Goal: Check status: Check status

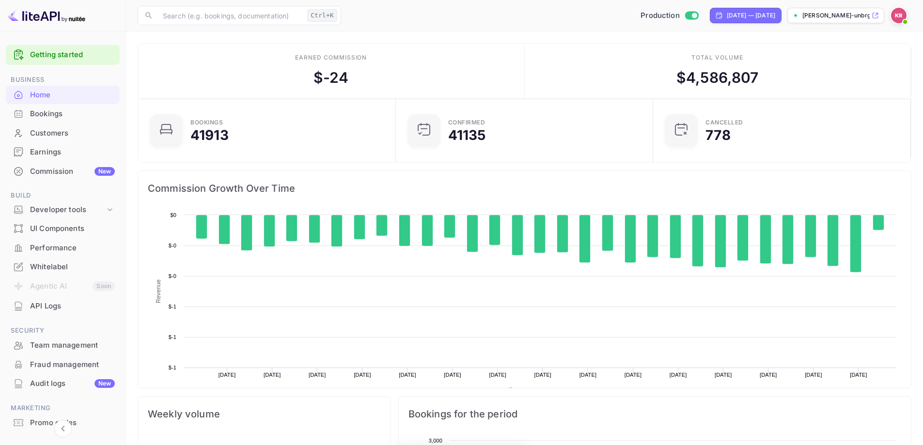
scroll to position [150, 244]
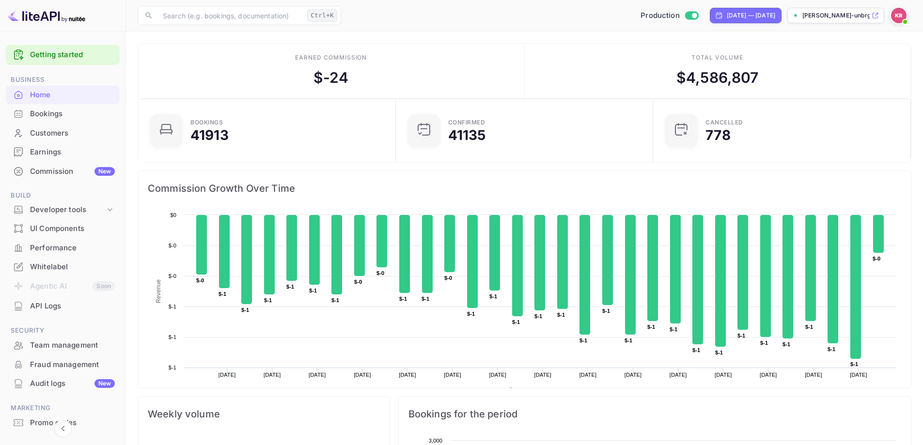
click at [63, 116] on div "Bookings" at bounding box center [72, 114] width 85 height 11
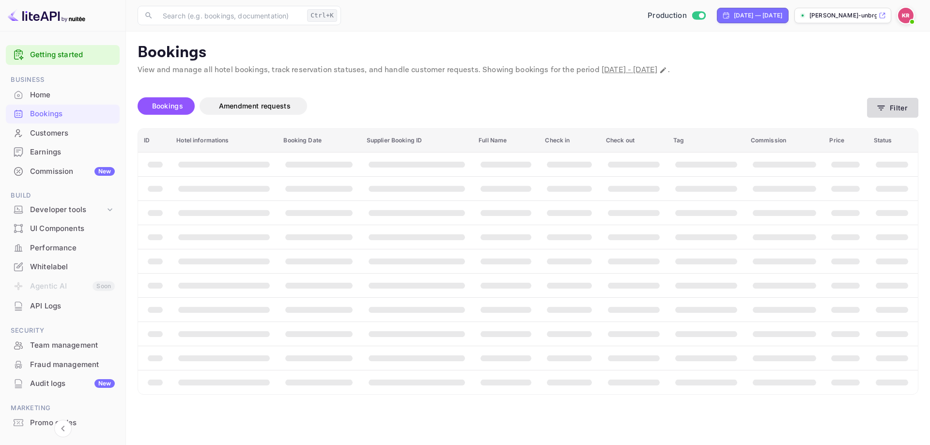
click at [897, 108] on button "Filter" at bounding box center [892, 108] width 51 height 20
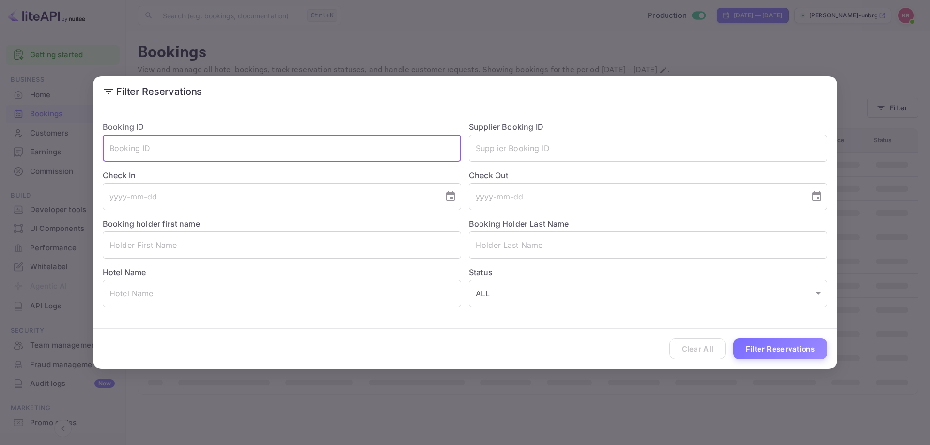
click at [272, 140] on input "text" at bounding box center [282, 148] width 359 height 27
paste input "duzll5aR-"
type input "duzll5aR-"
click at [753, 351] on button "Filter Reservations" at bounding box center [780, 349] width 94 height 21
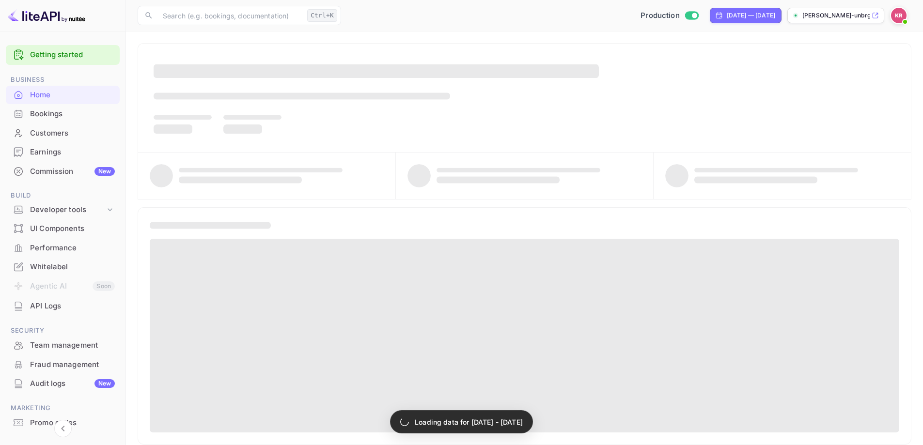
click at [52, 114] on div "Bookings" at bounding box center [72, 114] width 85 height 11
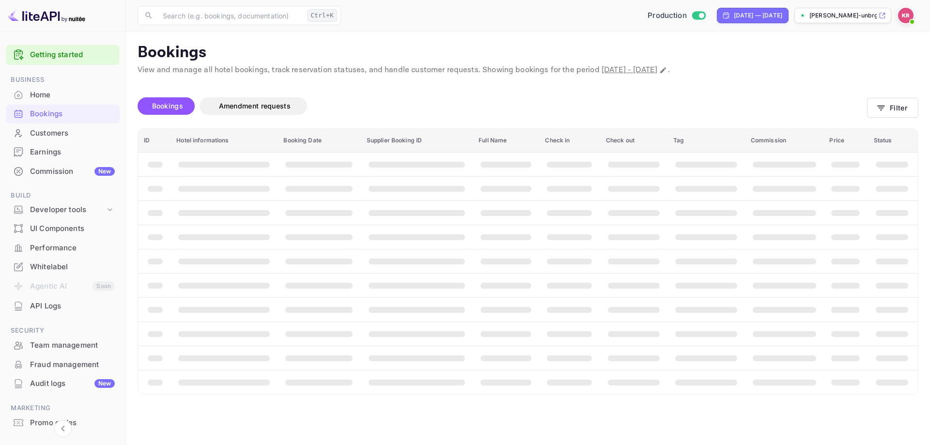
click at [49, 130] on div "Customers" at bounding box center [72, 133] width 85 height 11
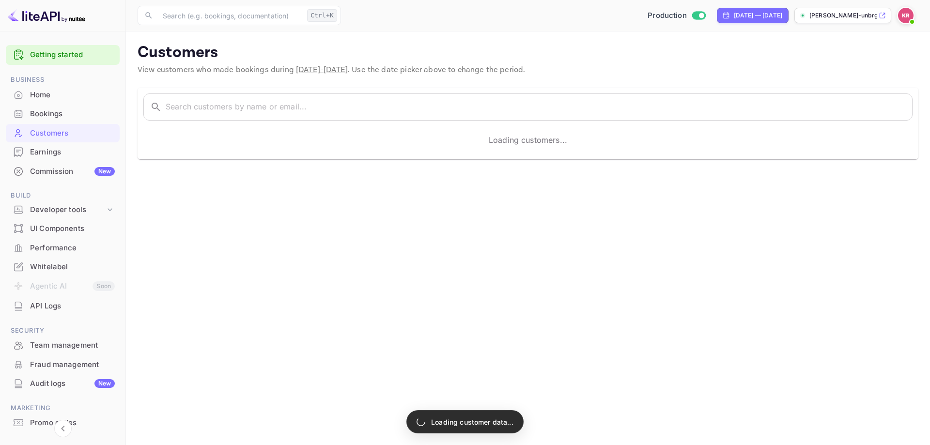
click at [48, 114] on div "Bookings" at bounding box center [72, 114] width 85 height 11
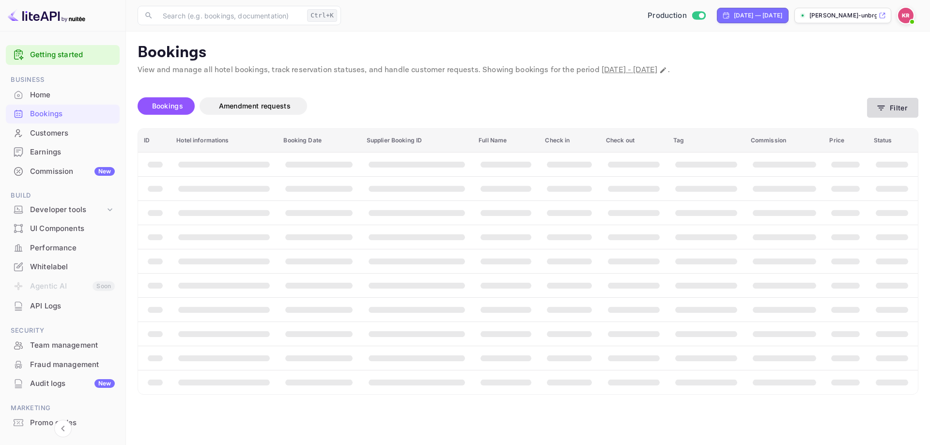
click at [889, 116] on button "Filter" at bounding box center [892, 108] width 51 height 20
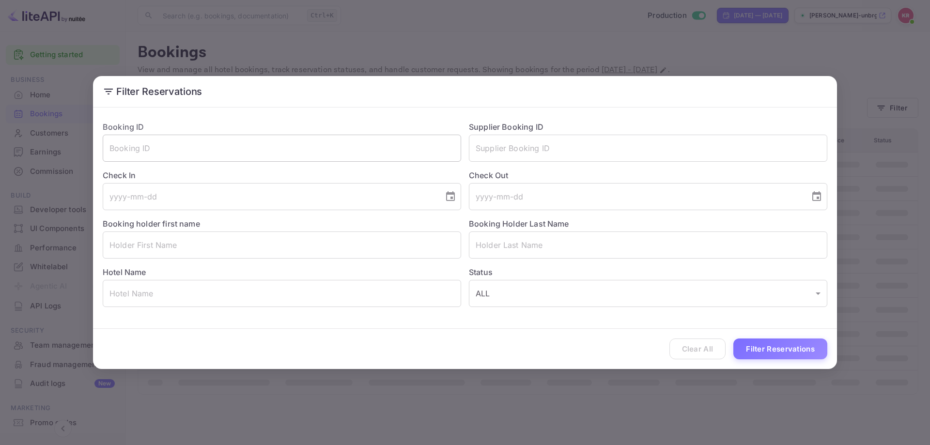
click at [212, 139] on input "text" at bounding box center [282, 148] width 359 height 27
paste input "duzll5aR-"
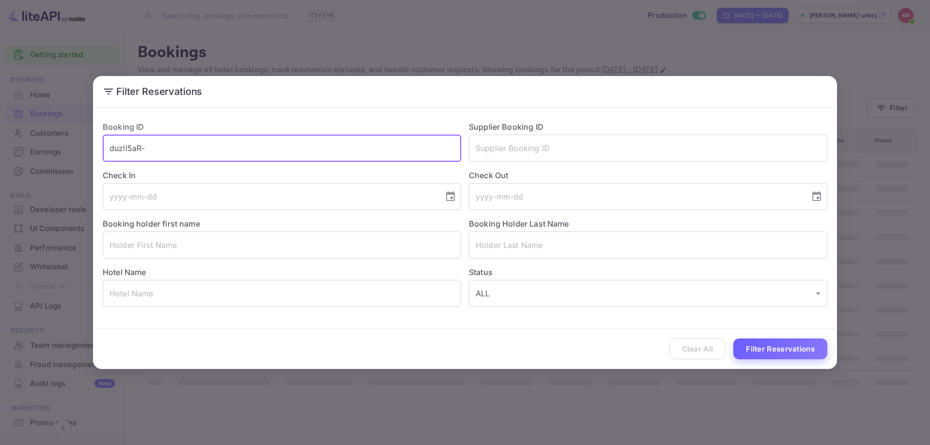
type input "duzll5aR-"
click at [792, 348] on button "Filter Reservations" at bounding box center [780, 349] width 94 height 21
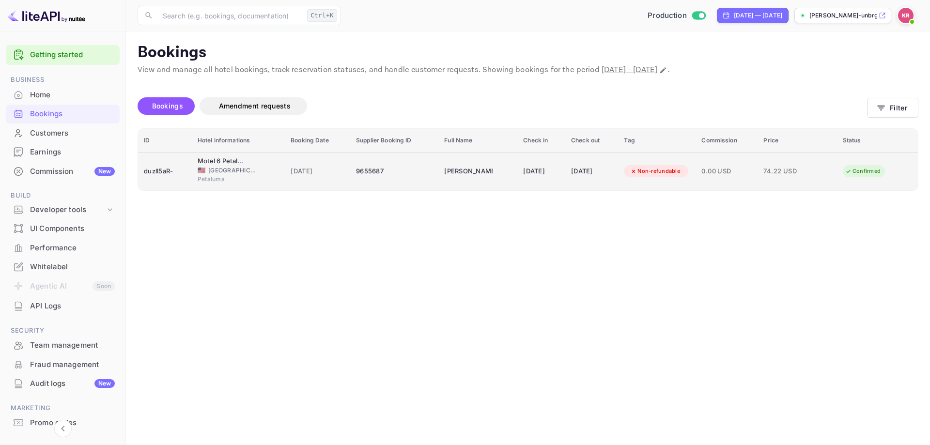
click at [444, 178] on div "[PERSON_NAME]" at bounding box center [468, 172] width 48 height 16
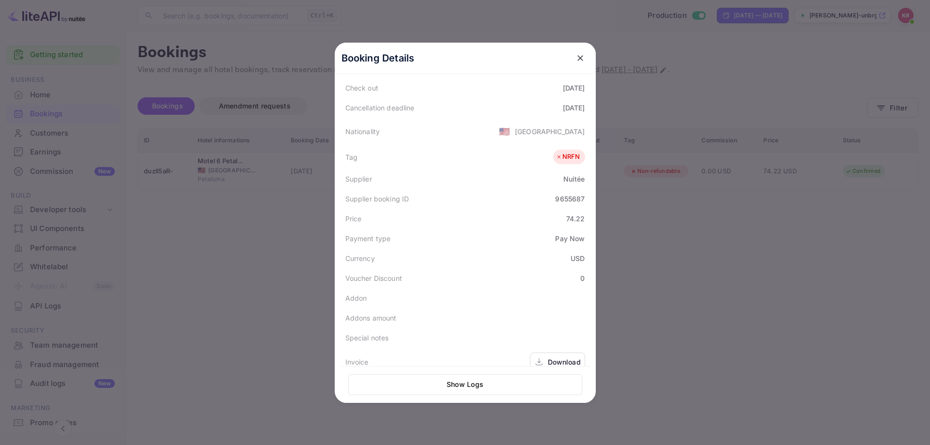
scroll to position [236, 0]
